Goal: Information Seeking & Learning: Learn about a topic

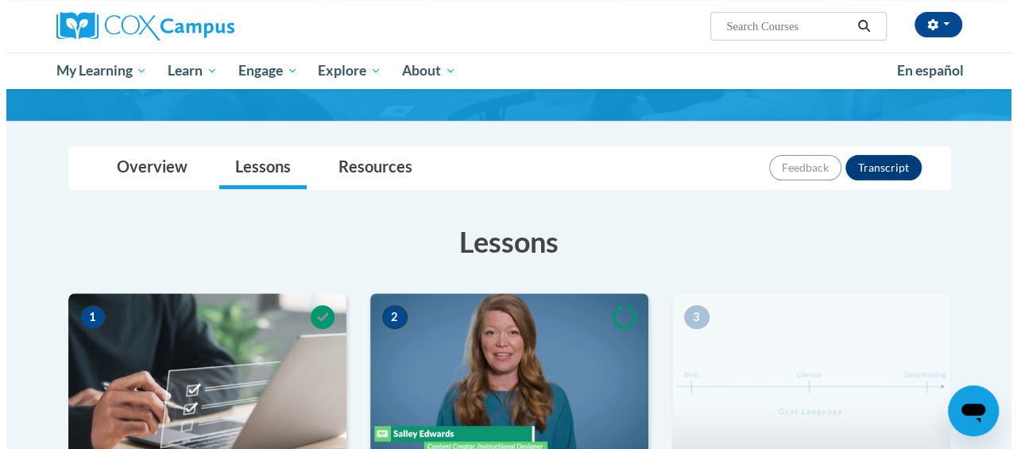
scroll to position [477, 0]
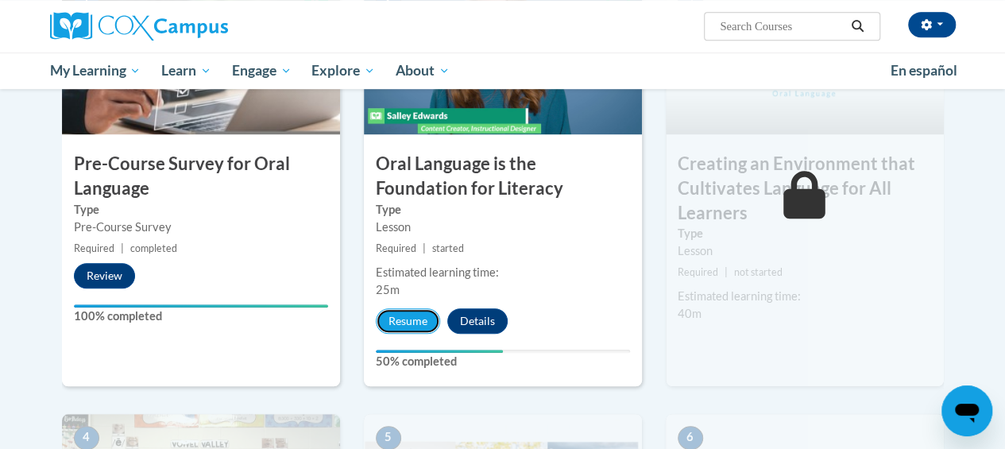
click at [402, 322] on button "Resume" at bounding box center [408, 320] width 64 height 25
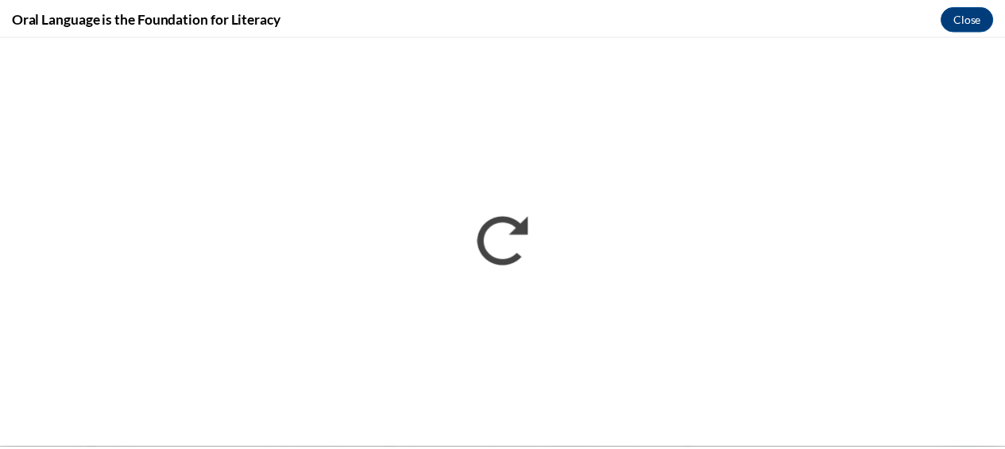
scroll to position [0, 0]
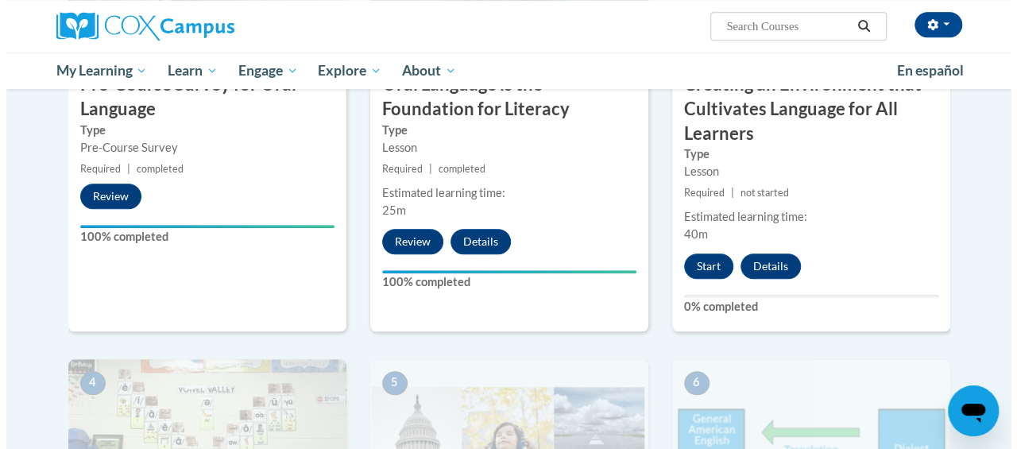
scroll to position [477, 0]
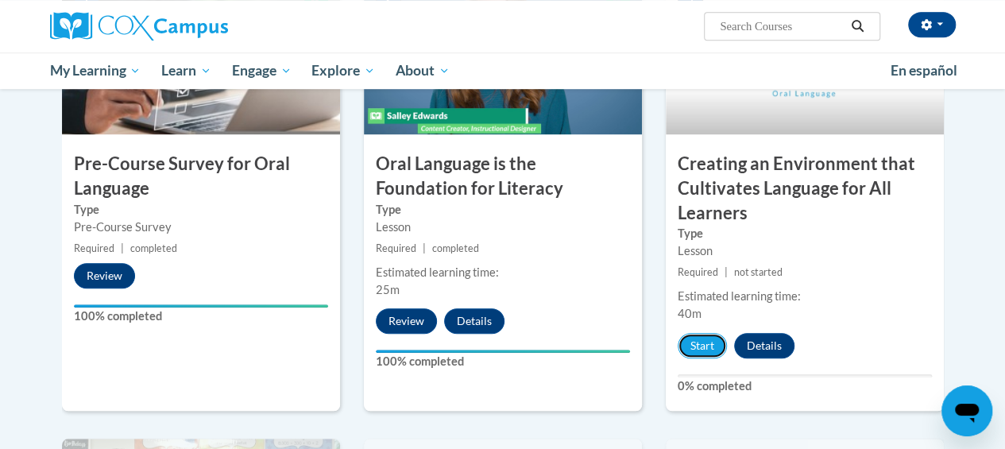
click at [714, 347] on button "Start" at bounding box center [702, 345] width 49 height 25
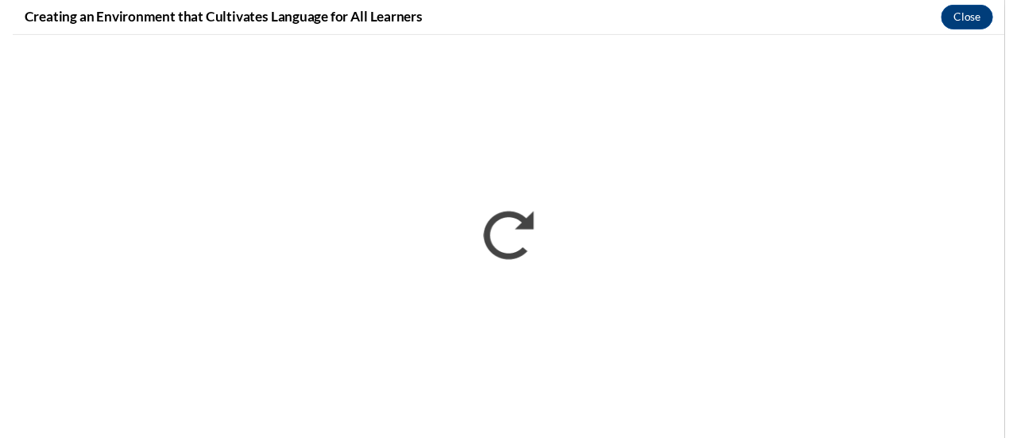
scroll to position [0, 0]
